Goal: Transaction & Acquisition: Purchase product/service

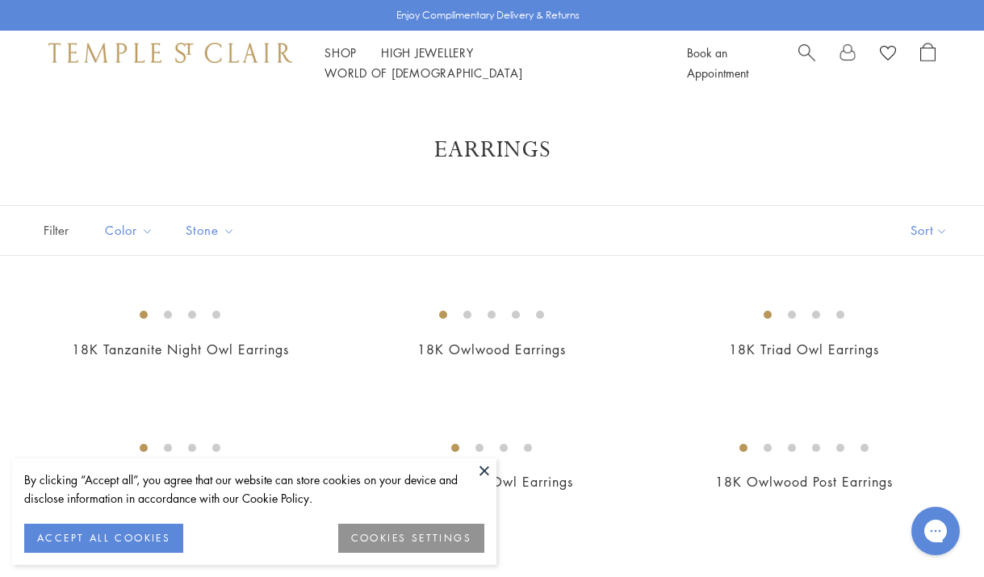
click at [485, 471] on button at bounding box center [484, 470] width 24 height 24
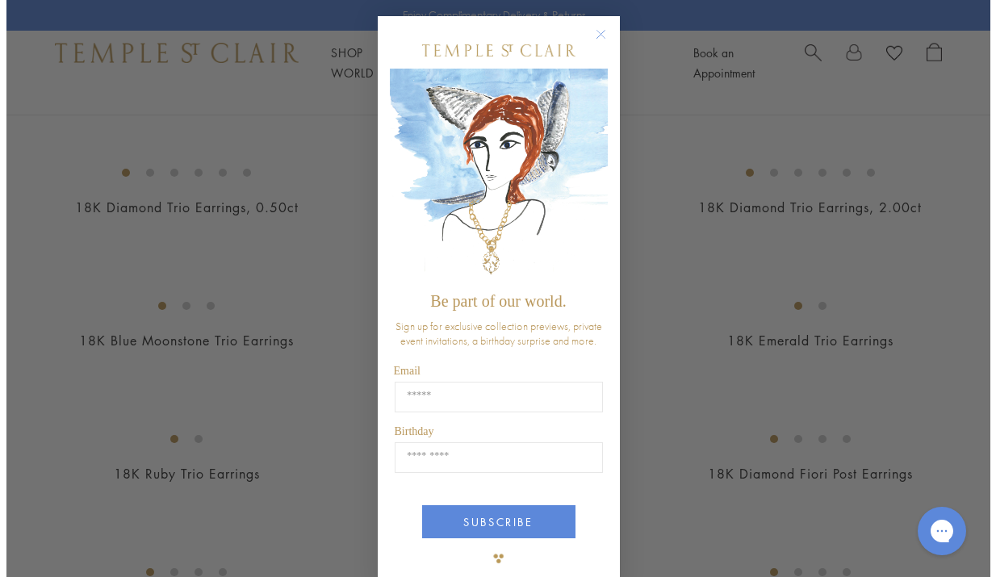
scroll to position [811, 0]
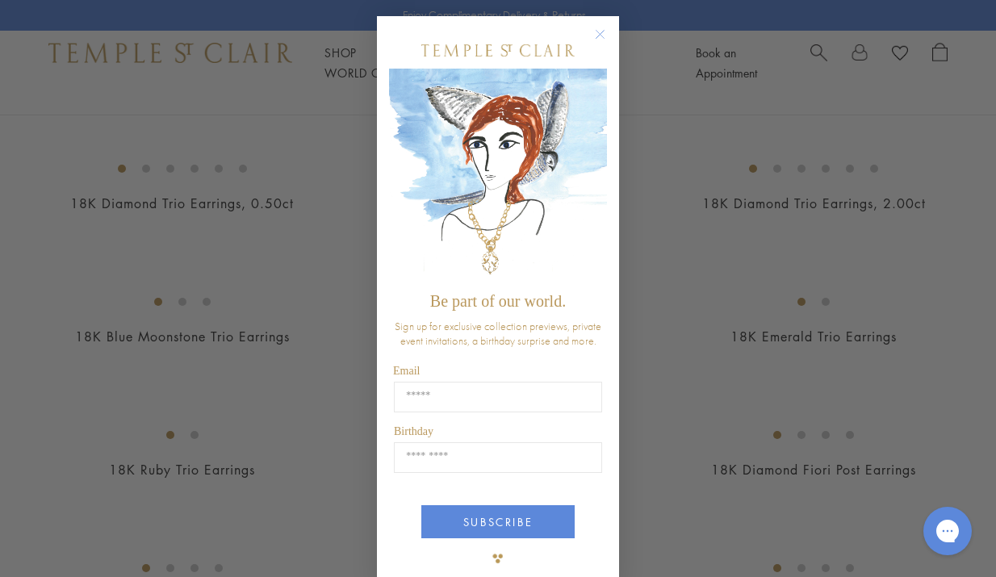
click at [598, 32] on circle "Close dialog" at bounding box center [600, 34] width 19 height 19
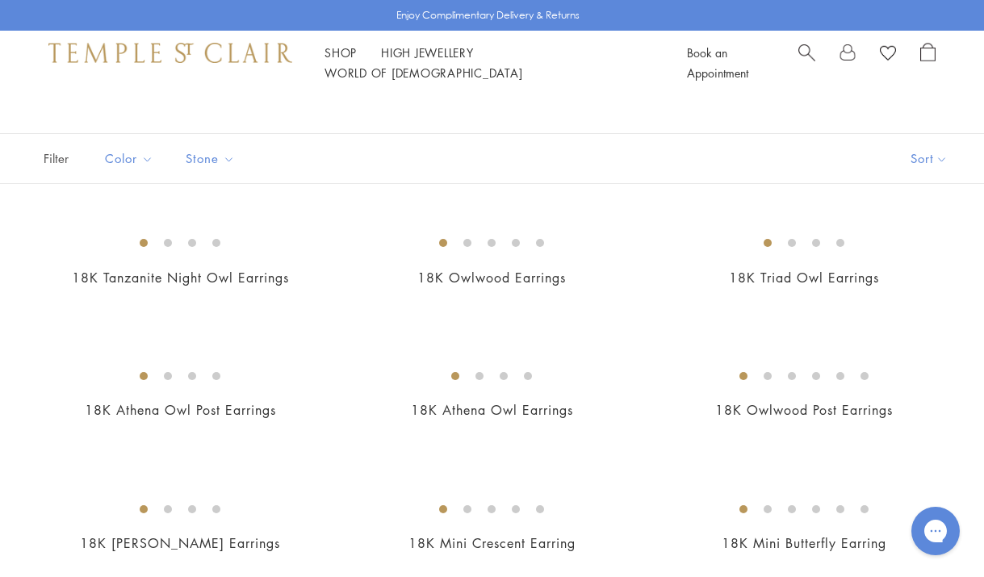
scroll to position [0, 0]
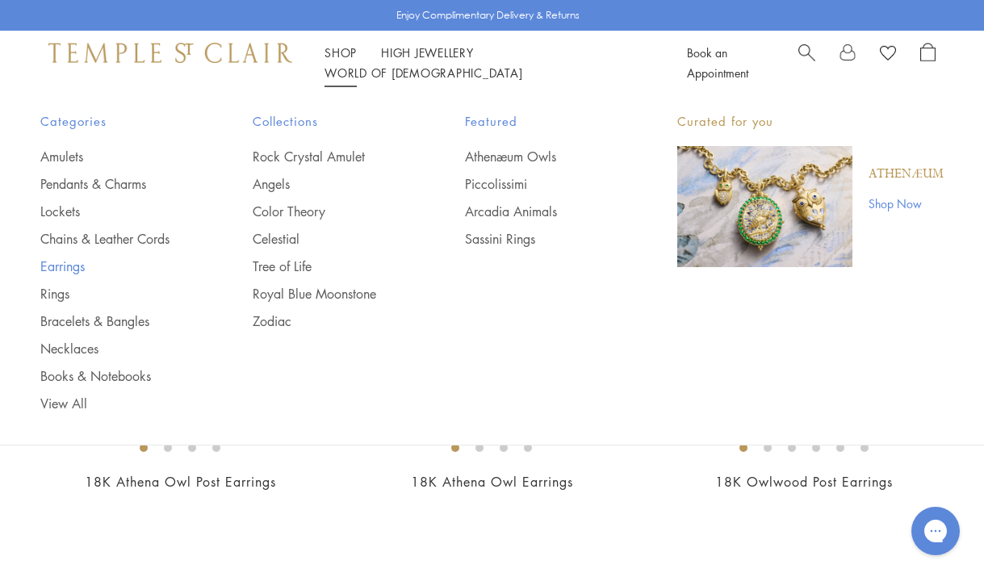
click at [62, 269] on link "Earrings" at bounding box center [114, 266] width 148 height 18
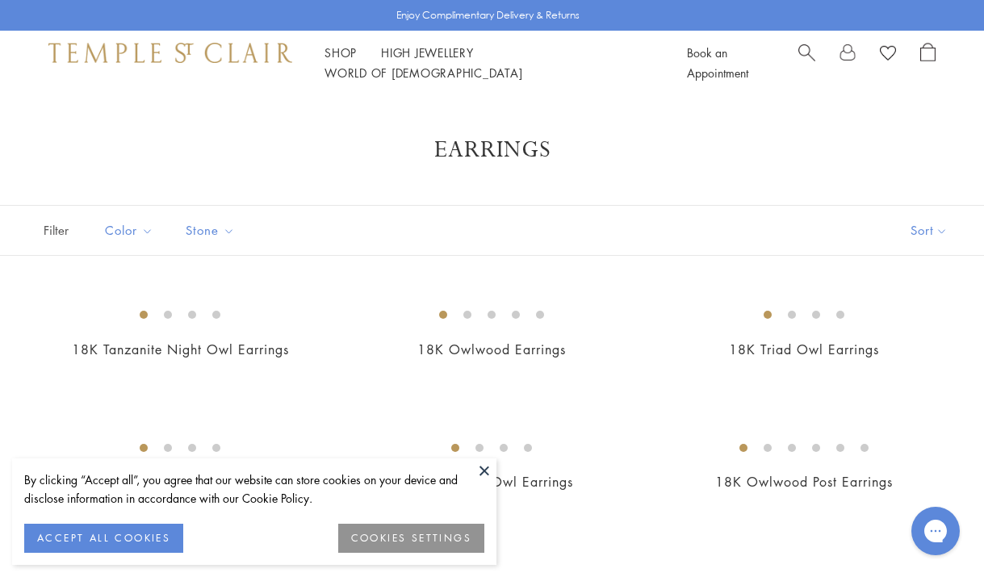
click at [153, 538] on button "ACCEPT ALL COOKIES" at bounding box center [103, 538] width 159 height 29
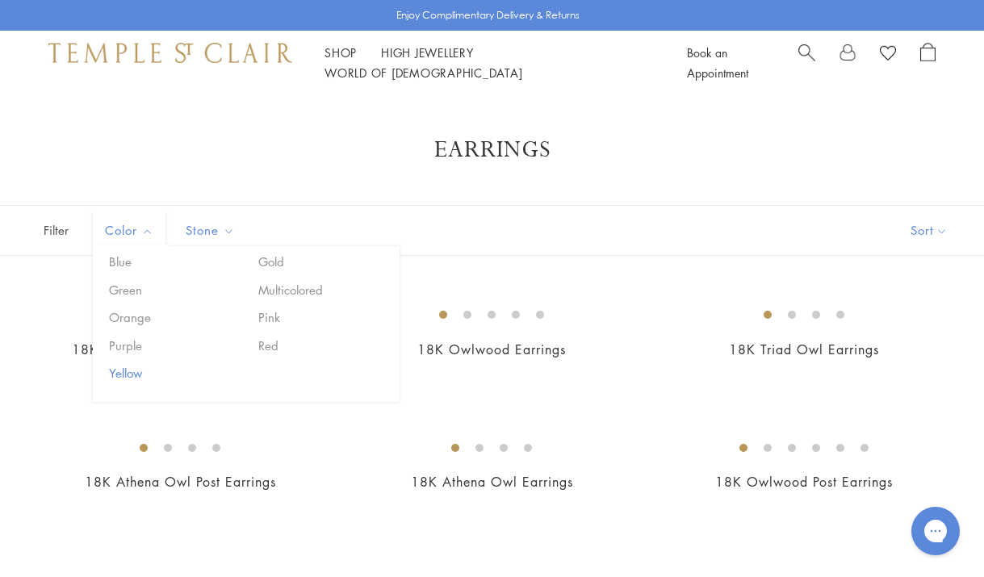
click at [134, 376] on button "Yellow" at bounding box center [173, 373] width 137 height 19
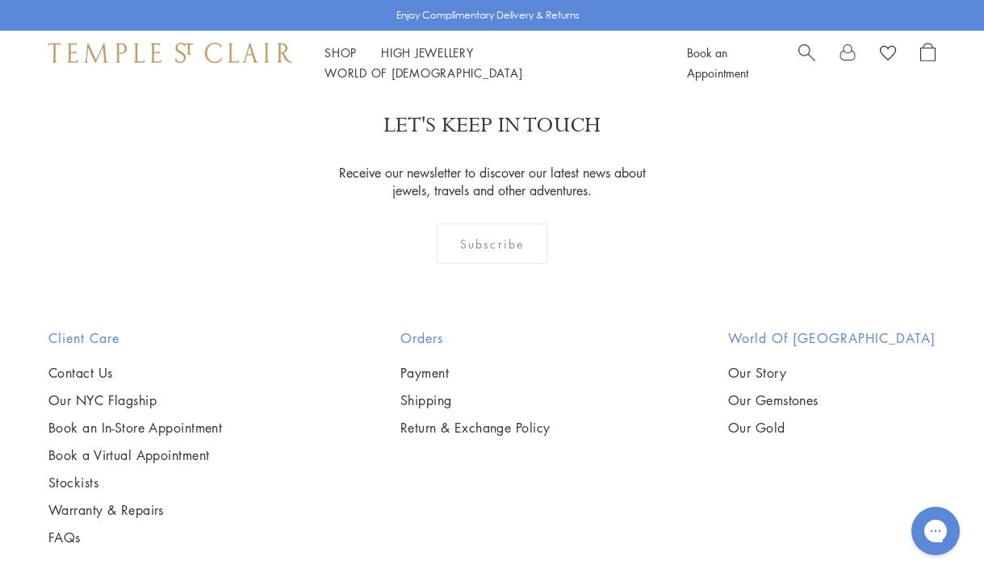
scroll to position [4043, 0]
